Goal: Check status

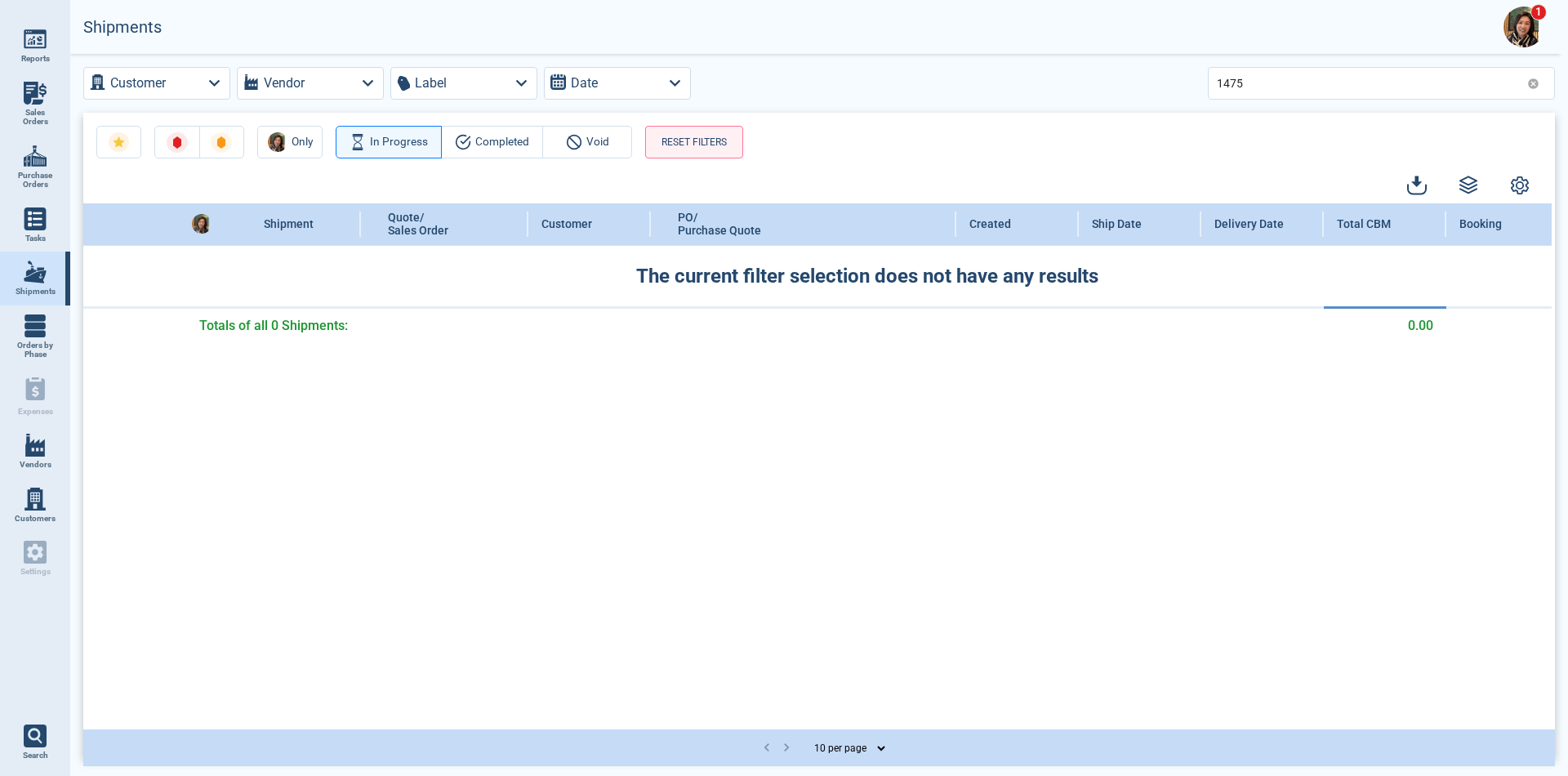
click at [1526, 21] on img at bounding box center [1525, 27] width 41 height 41
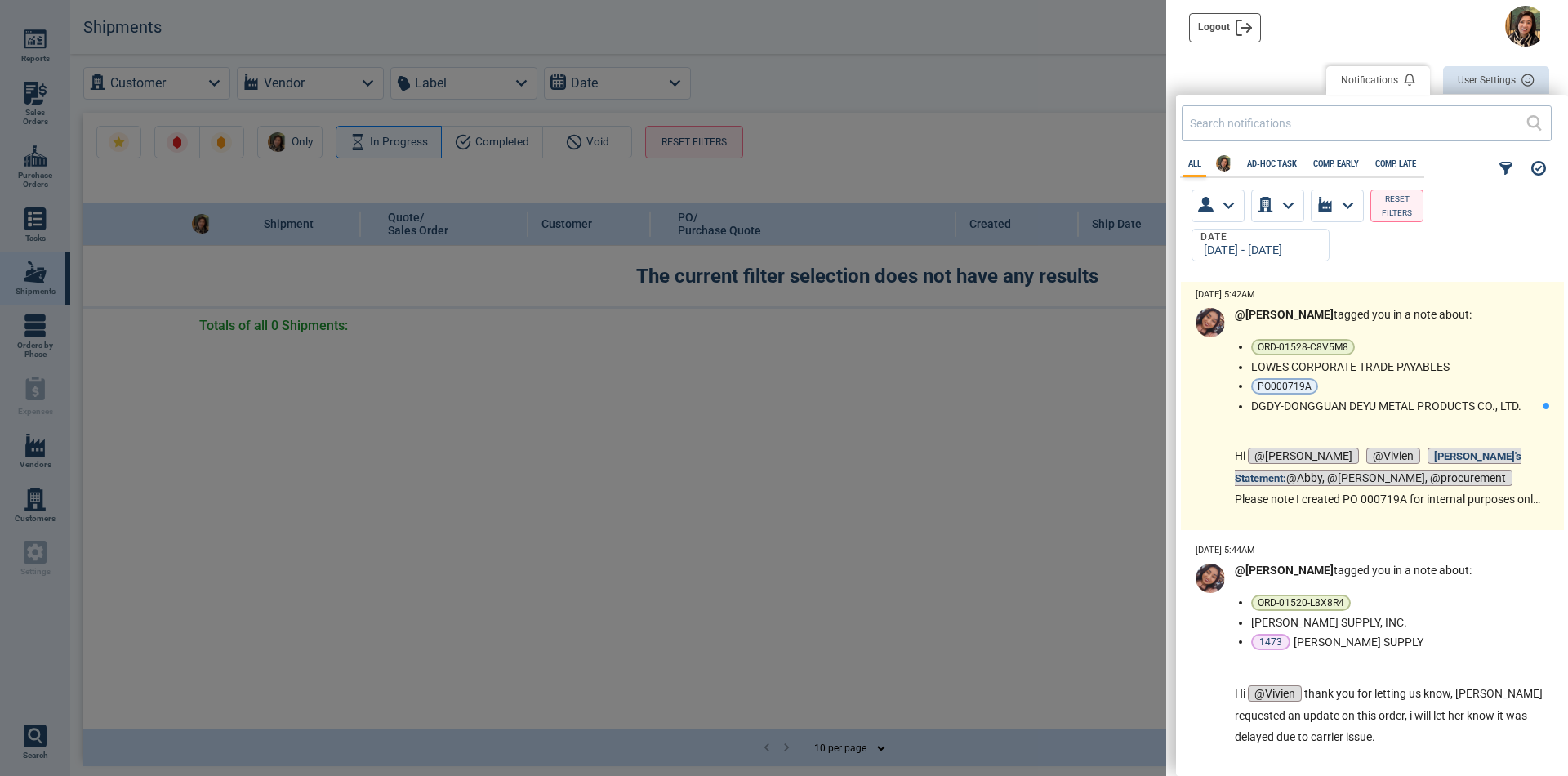
scroll to position [477, 383]
click at [1442, 391] on li "PO000719A" at bounding box center [1393, 386] width 285 height 16
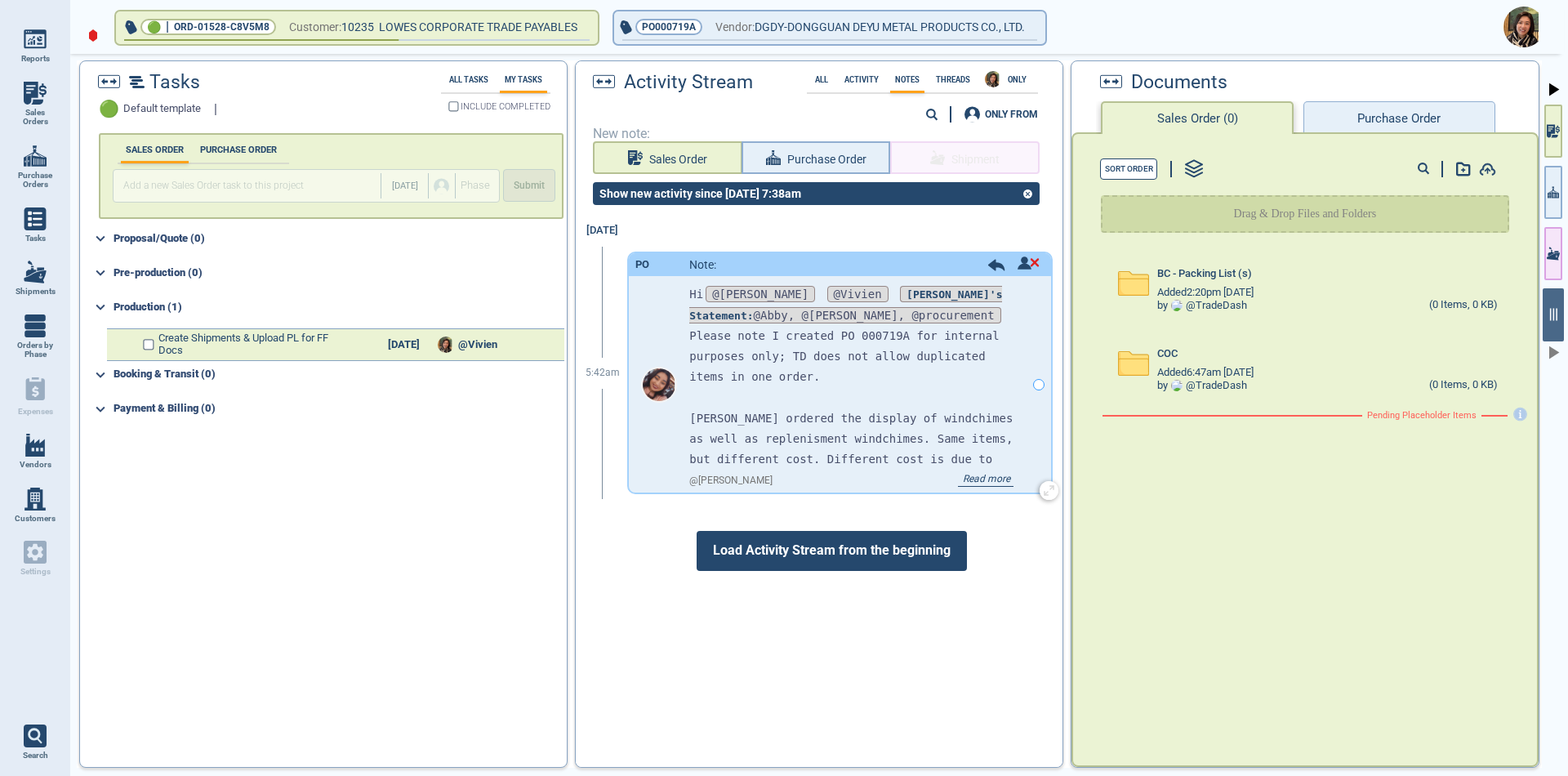
click at [980, 476] on span "Read more" at bounding box center [986, 481] width 56 height 14
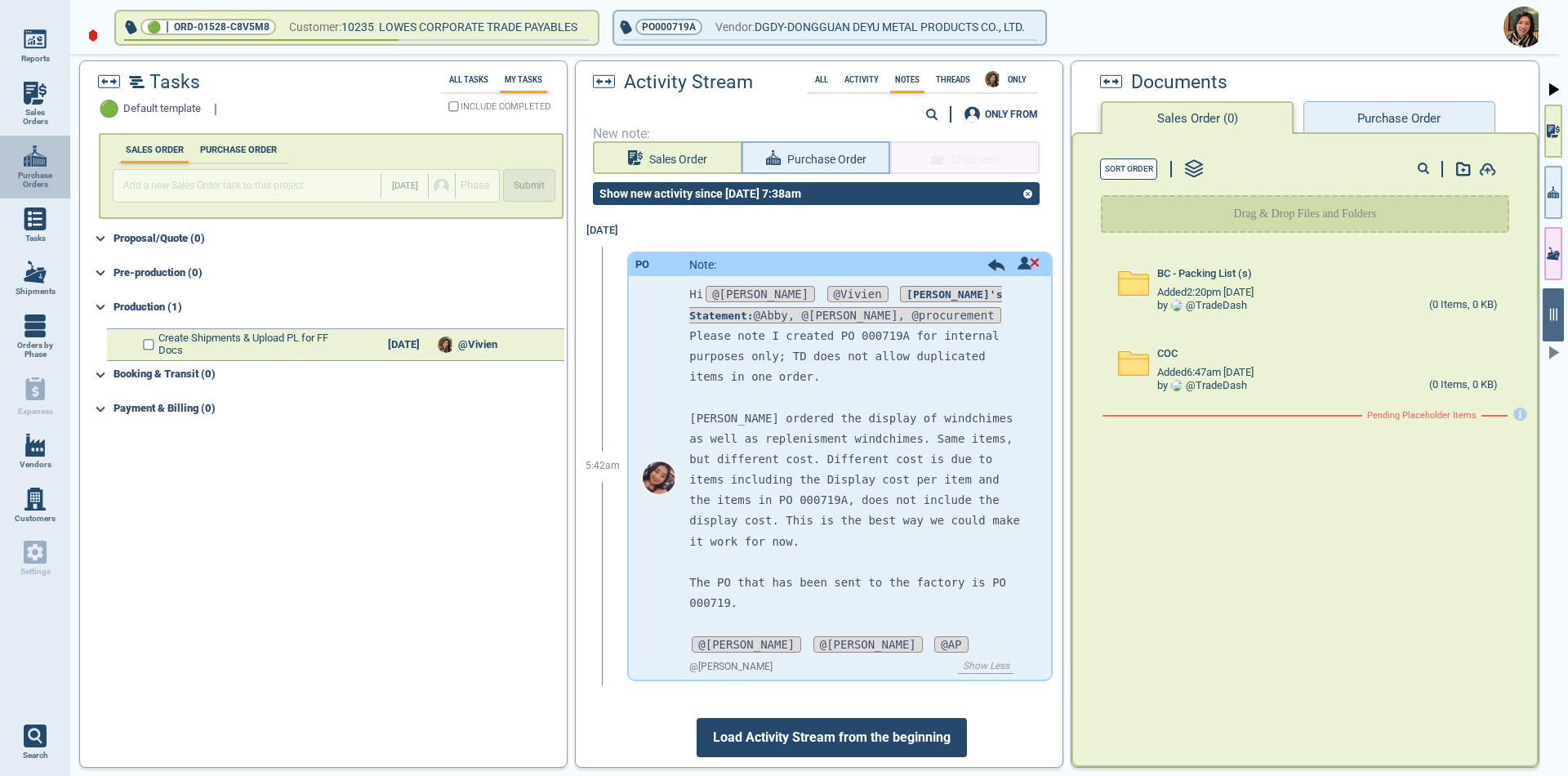
click at [40, 167] on img at bounding box center [36, 156] width 23 height 23
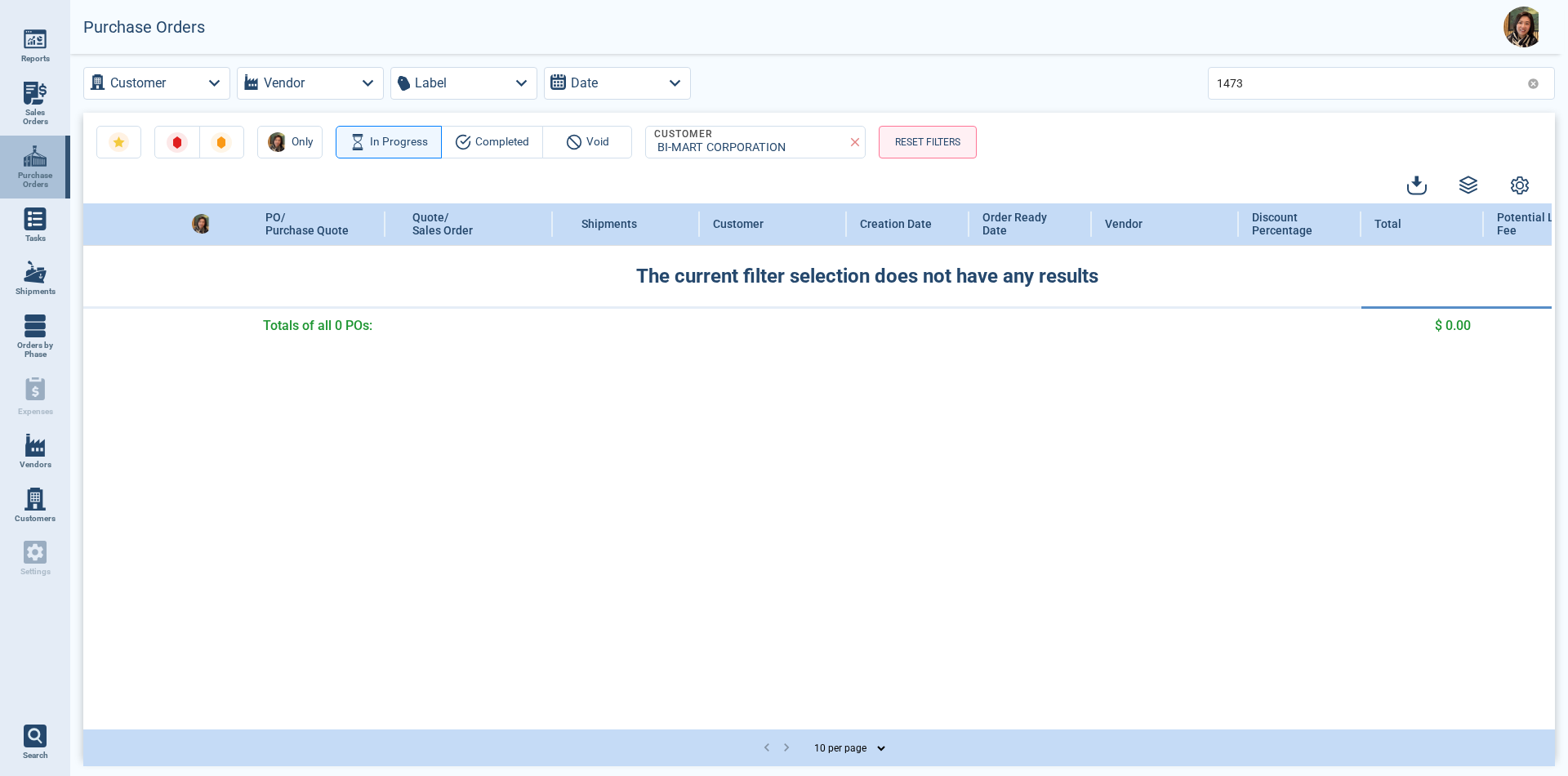
click at [24, 173] on span "Purchase Orders" at bounding box center [36, 180] width 44 height 18
click at [856, 143] on icon at bounding box center [854, 142] width 14 height 14
click at [213, 90] on div at bounding box center [784, 388] width 1568 height 776
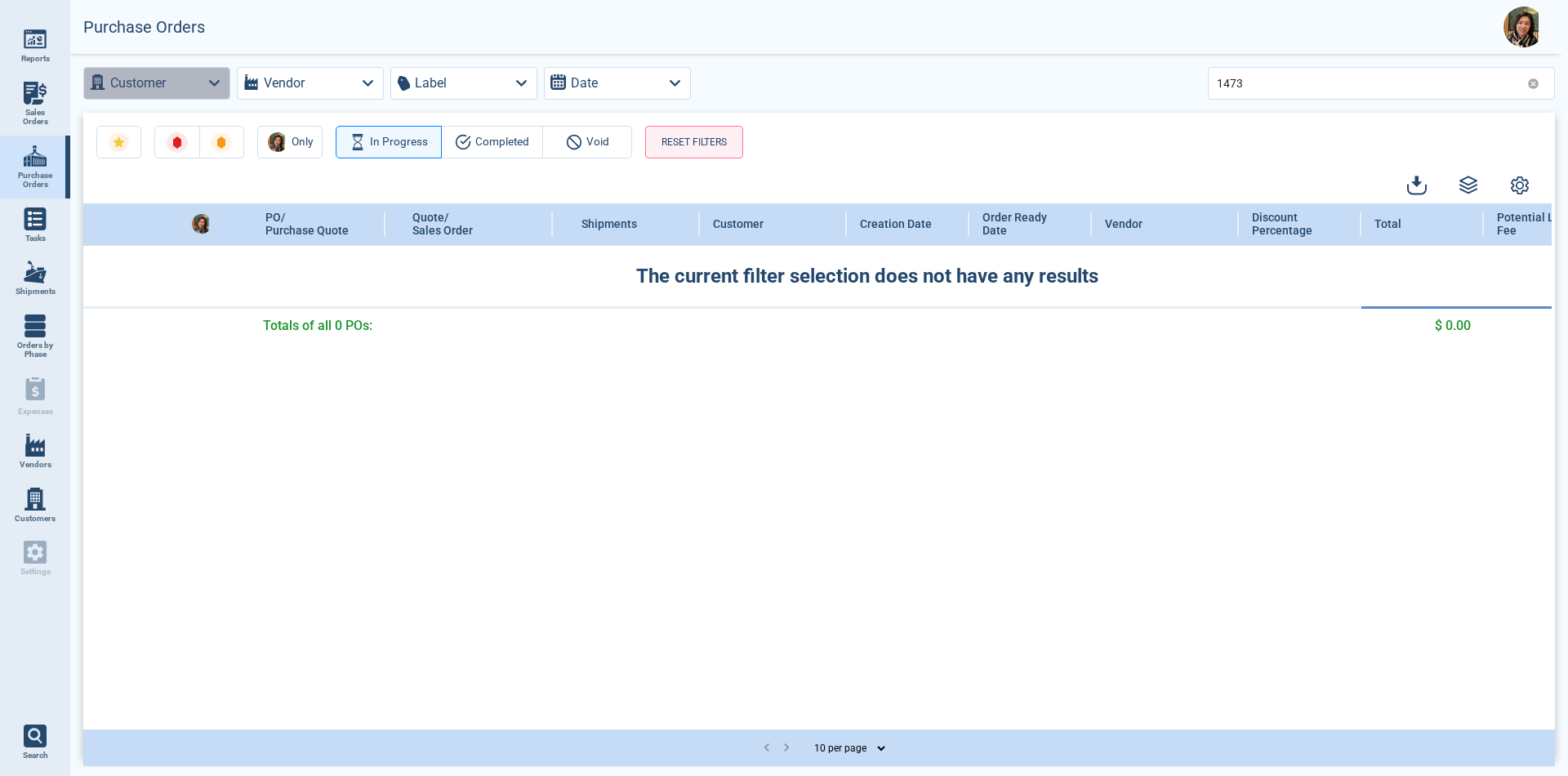
click at [208, 83] on icon "button" at bounding box center [214, 82] width 22 height 22
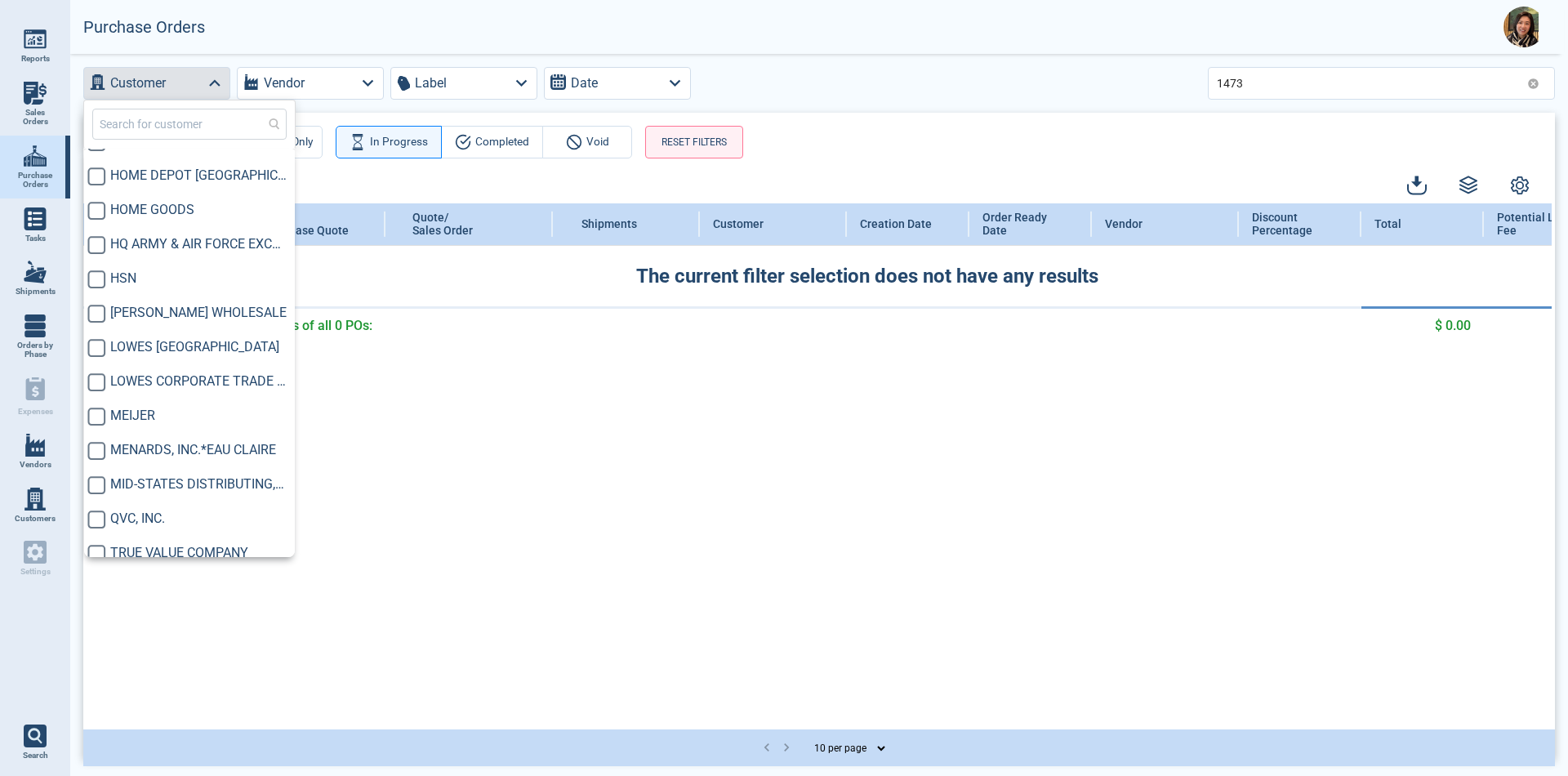
scroll to position [517, 0]
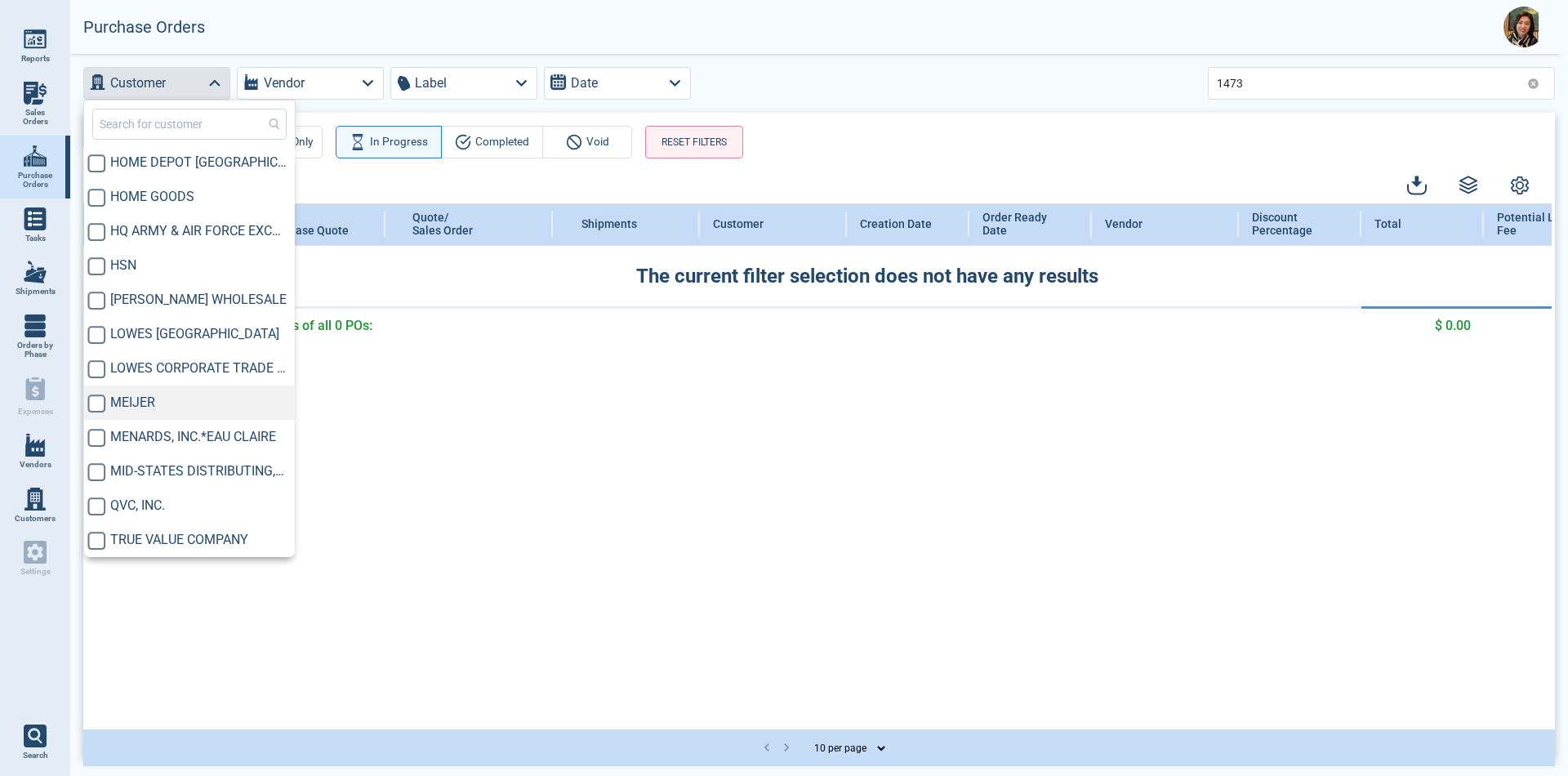
click at [121, 410] on span "MEIJER" at bounding box center [198, 402] width 177 height 19
checkbox input "true"
click at [695, 408] on div "PO/ Purchase Quote Quote/ Sales Order Shipments Customer Creation Date Order Re…" at bounding box center [817, 465] width 1469 height 523
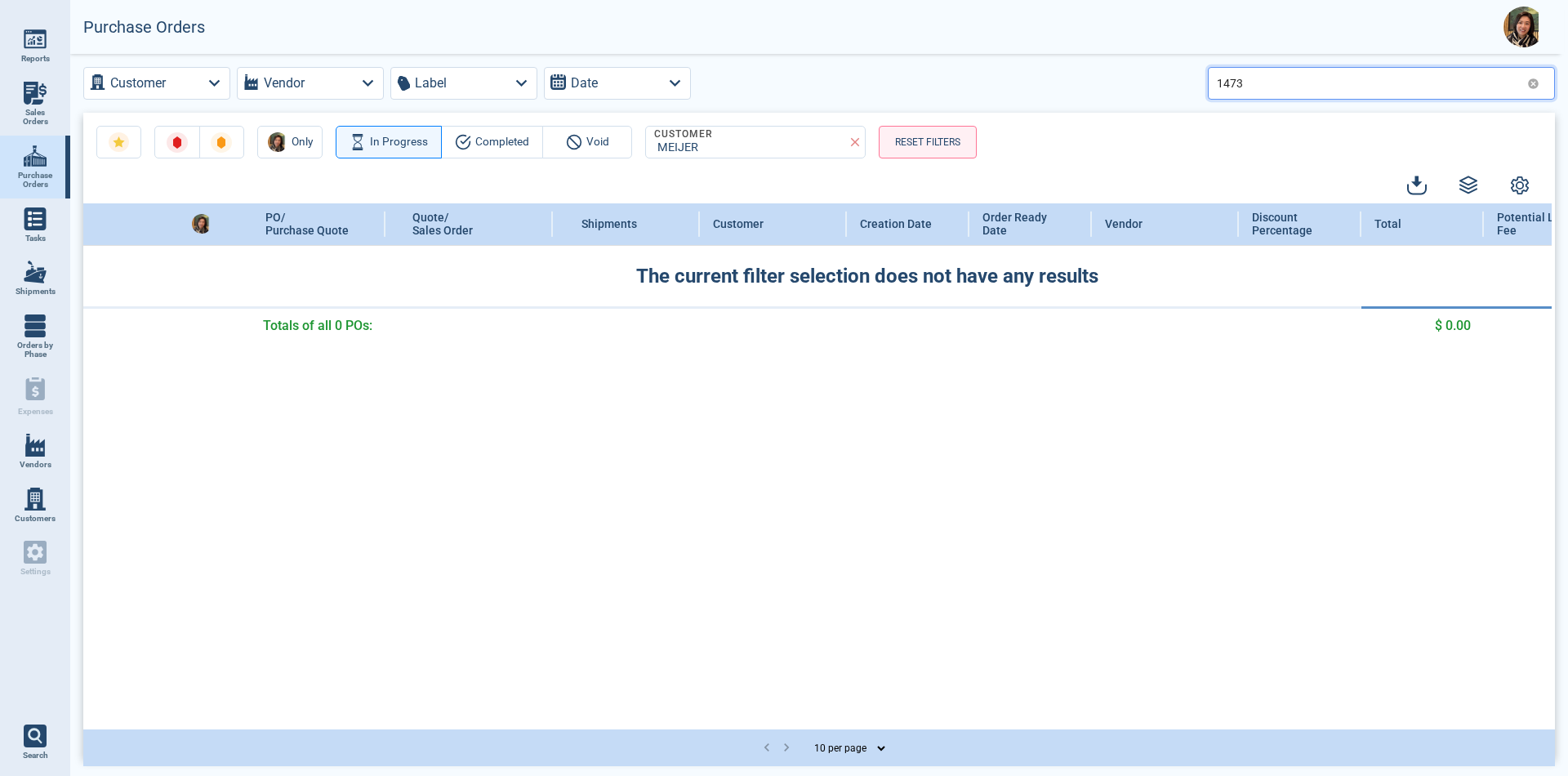
click at [1274, 81] on input "1473" at bounding box center [1369, 83] width 304 height 24
click at [1535, 87] on icon at bounding box center [1533, 83] width 11 height 11
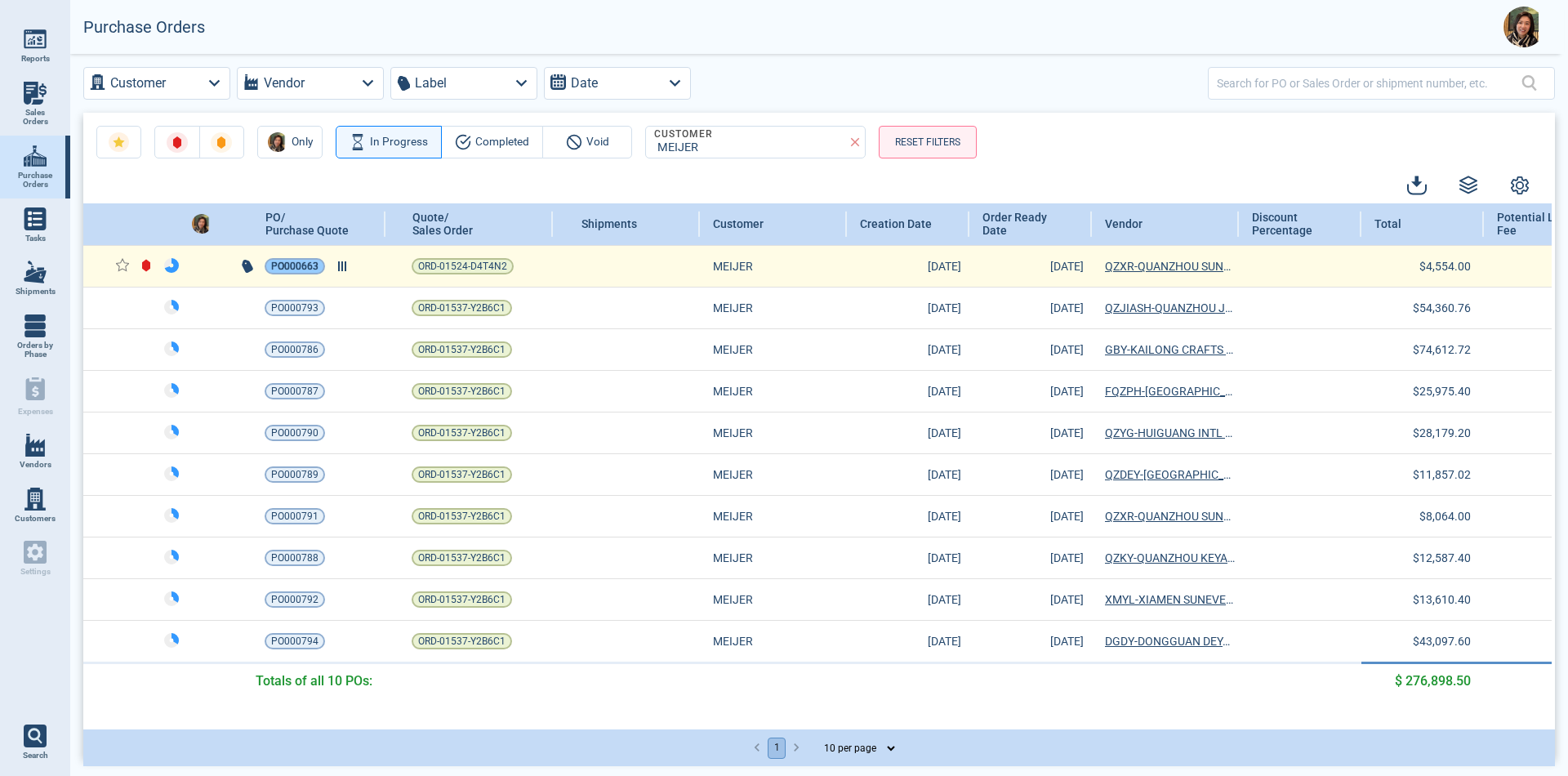
click at [304, 260] on span "PO000663" at bounding box center [294, 265] width 47 height 16
